Goal: Information Seeking & Learning: Learn about a topic

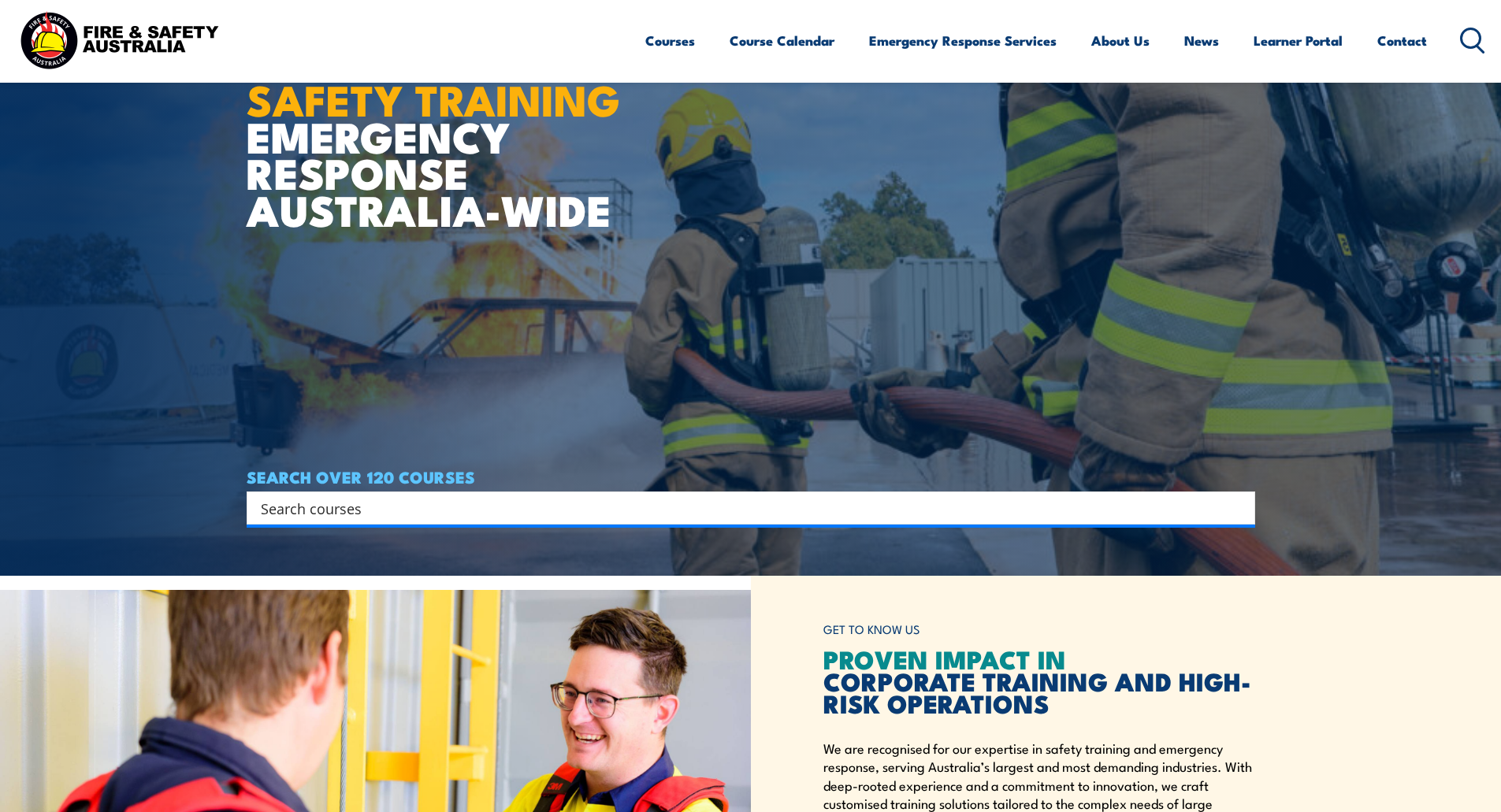
click at [614, 509] on input "Search input" at bounding box center [741, 508] width 960 height 24
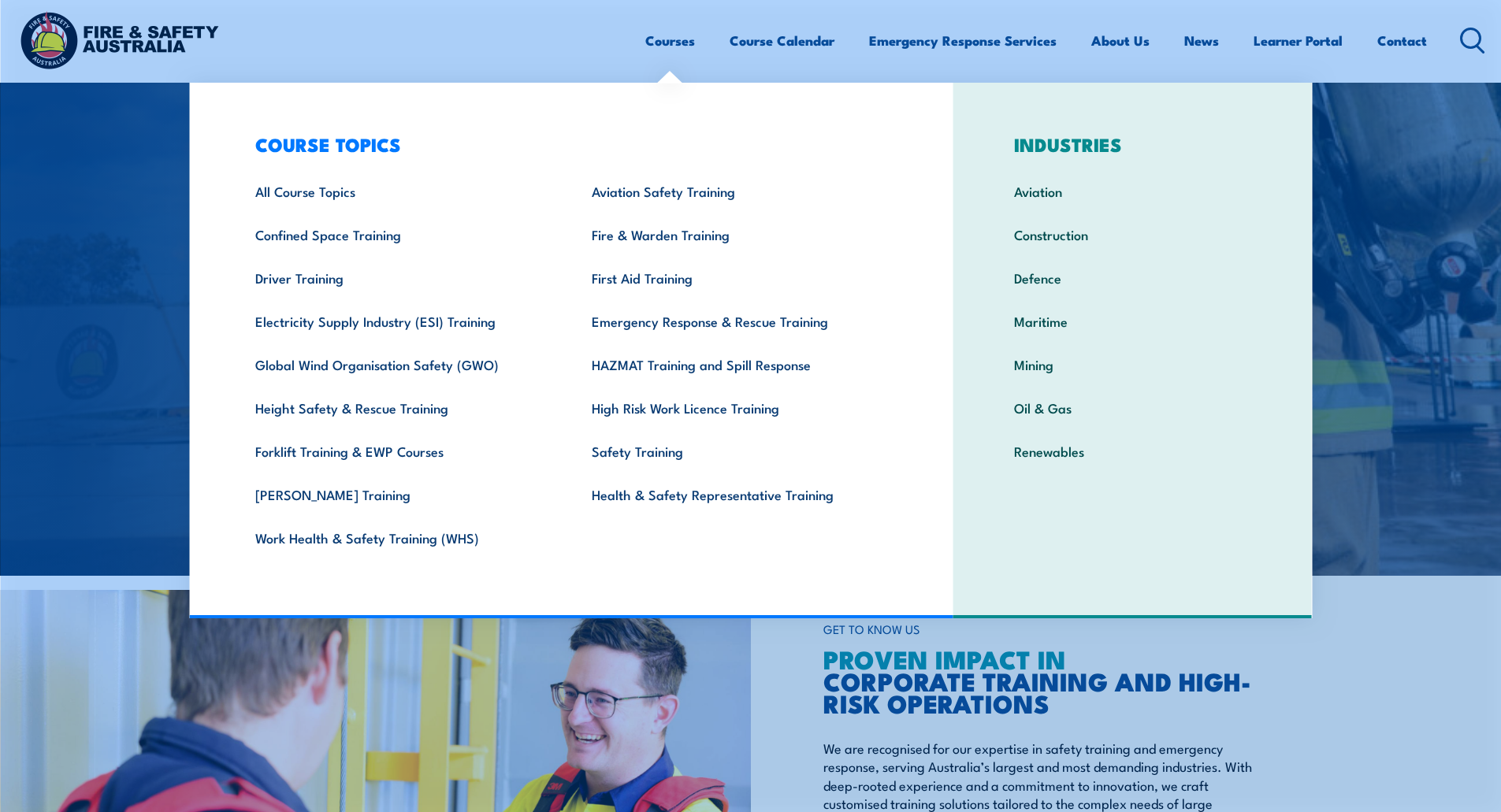
click at [661, 42] on link "Courses" at bounding box center [670, 40] width 49 height 42
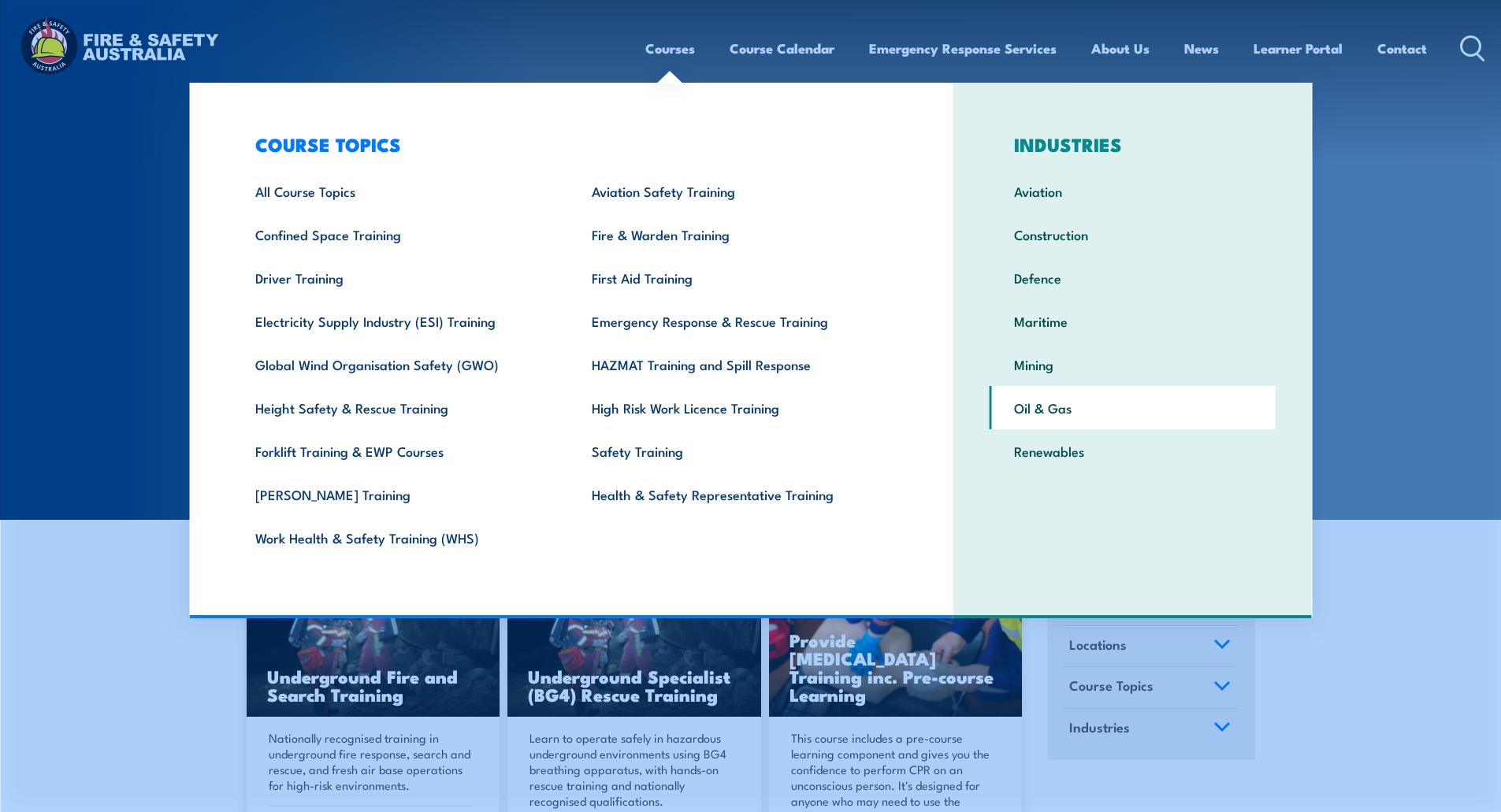
click at [1047, 409] on link "Oil & Gas" at bounding box center [1132, 408] width 286 height 43
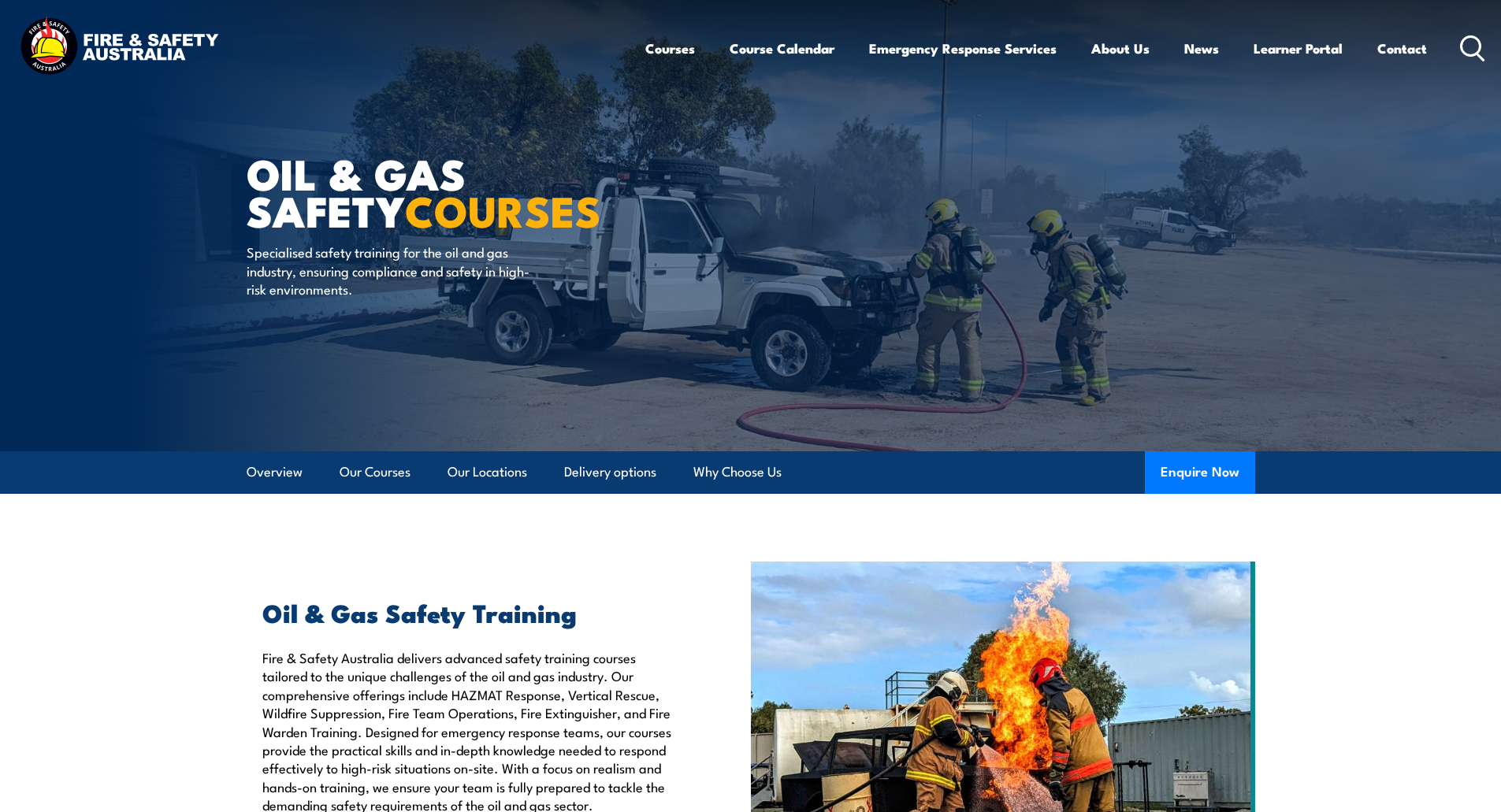
click at [169, 48] on img at bounding box center [119, 48] width 206 height 68
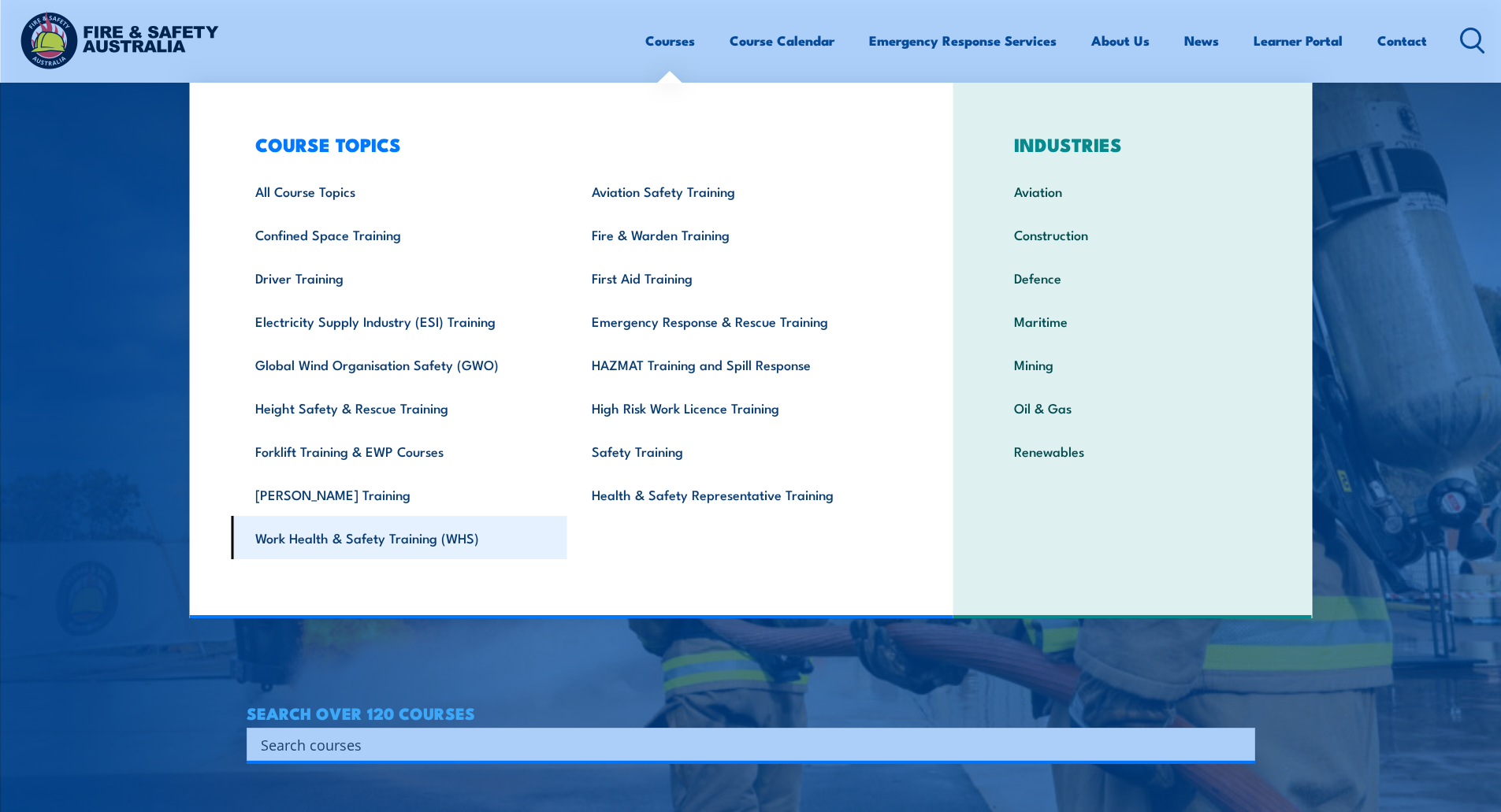
scroll to position [236, 0]
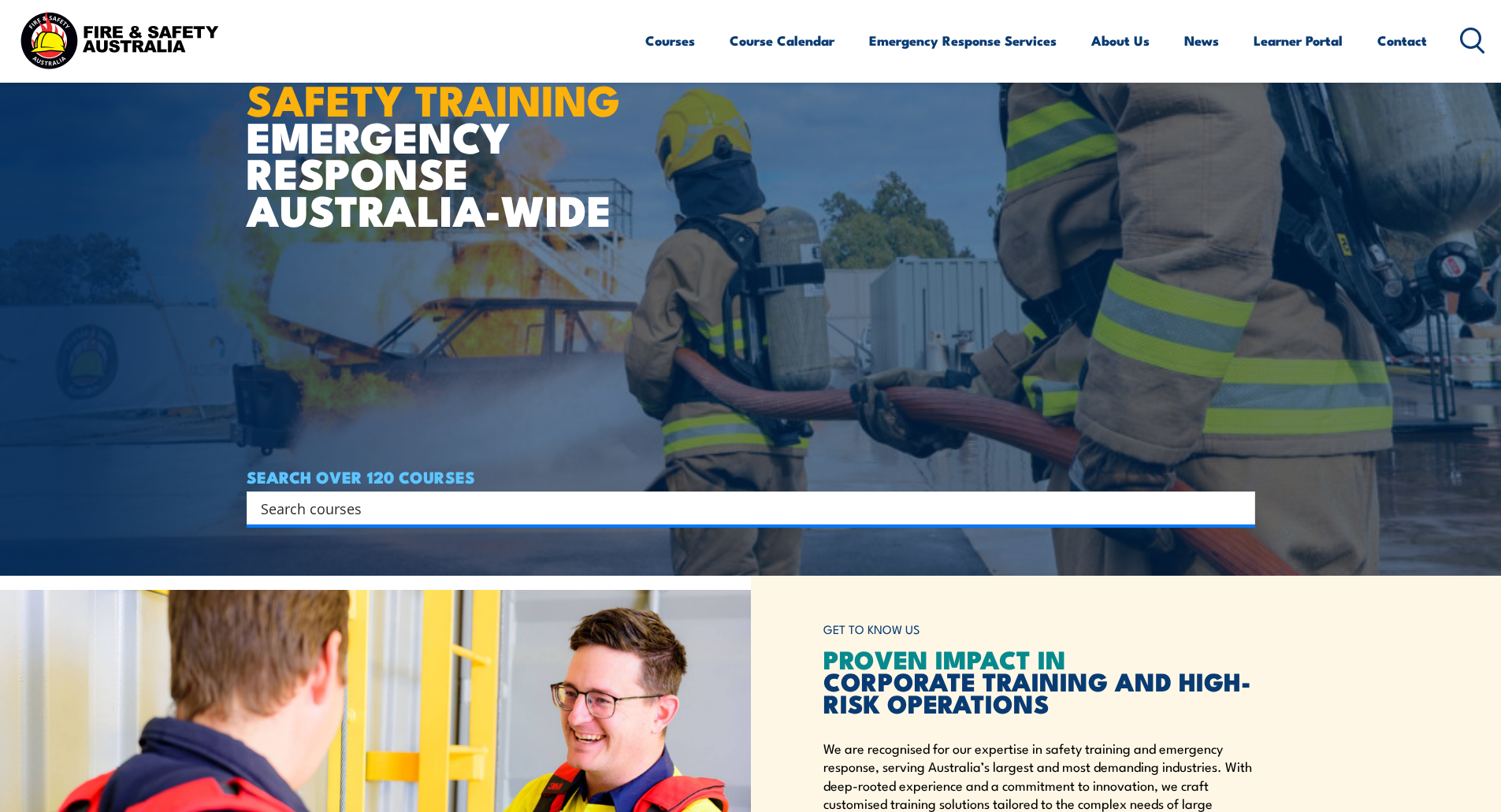
click at [379, 511] on input "Search input" at bounding box center [741, 508] width 960 height 24
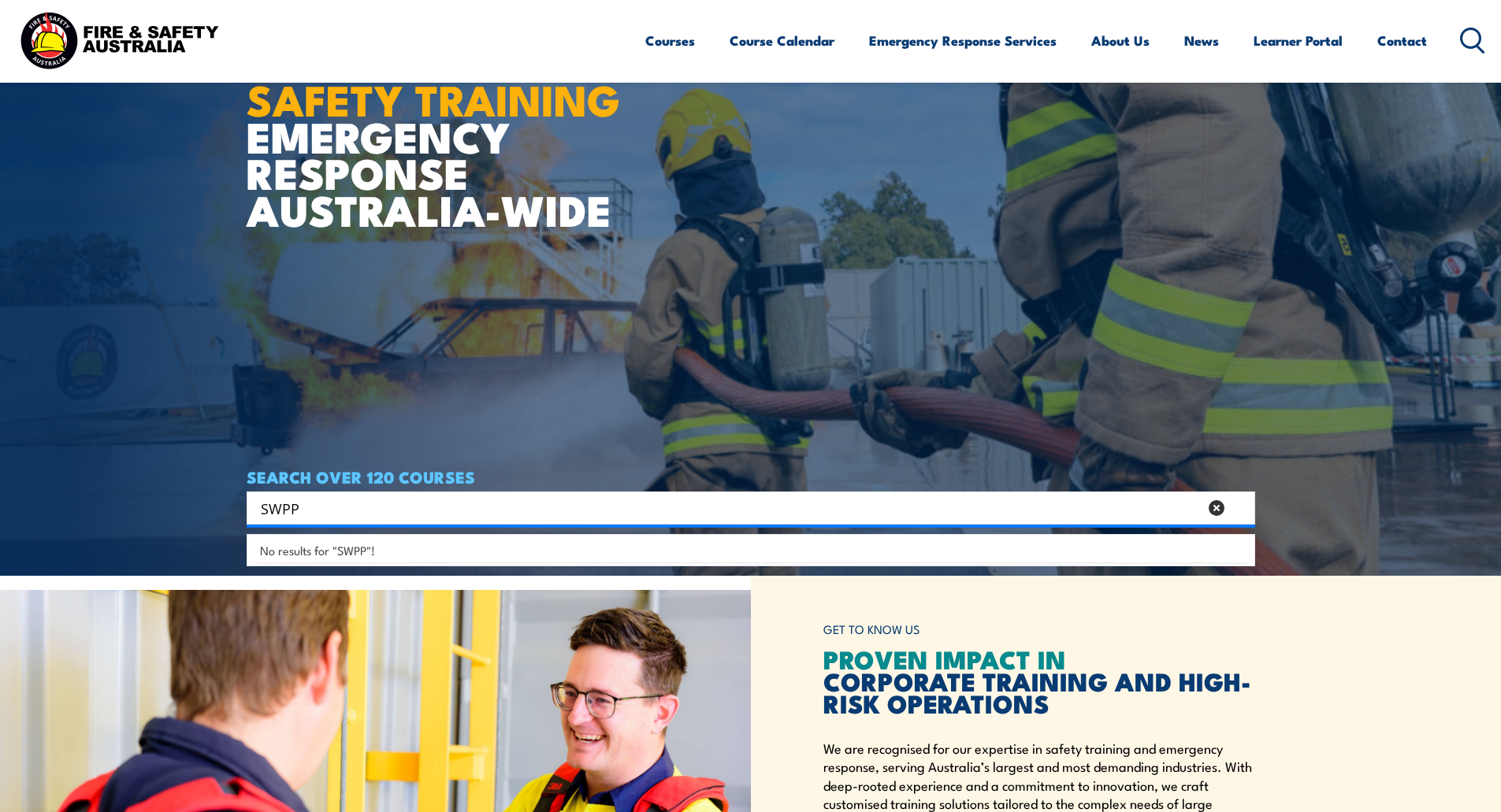
type input "SWPP"
